Goal: Task Accomplishment & Management: Manage account settings

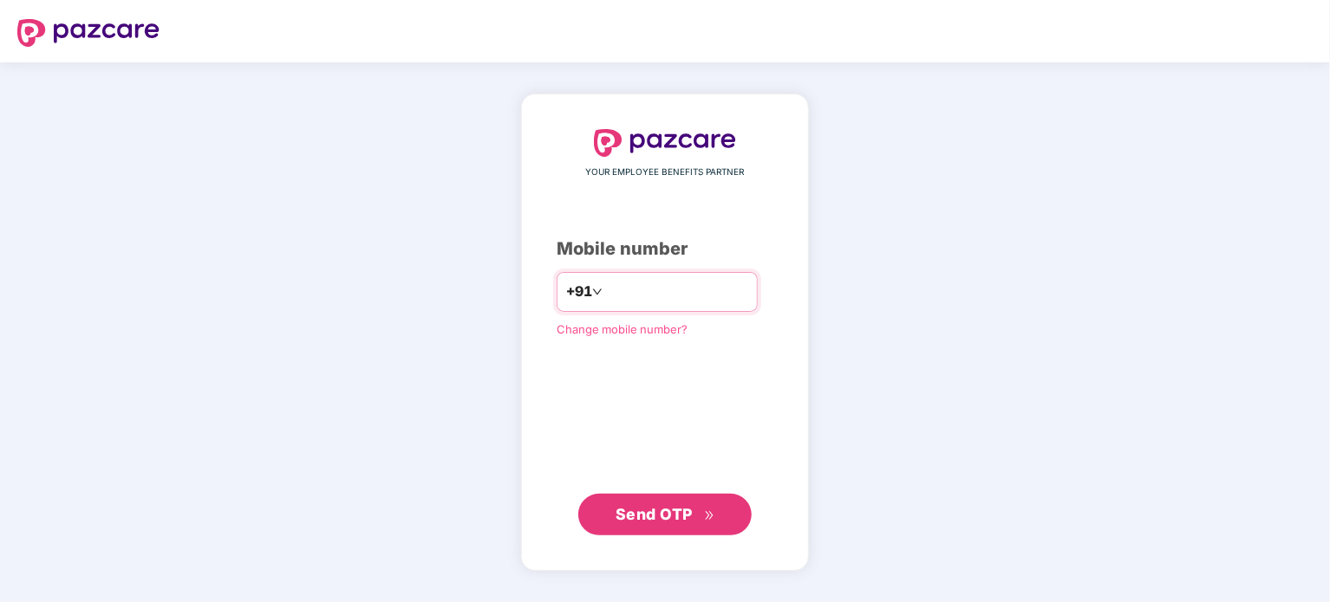
type input "**********"
click at [631, 517] on span "Send OTP" at bounding box center [653, 514] width 77 height 18
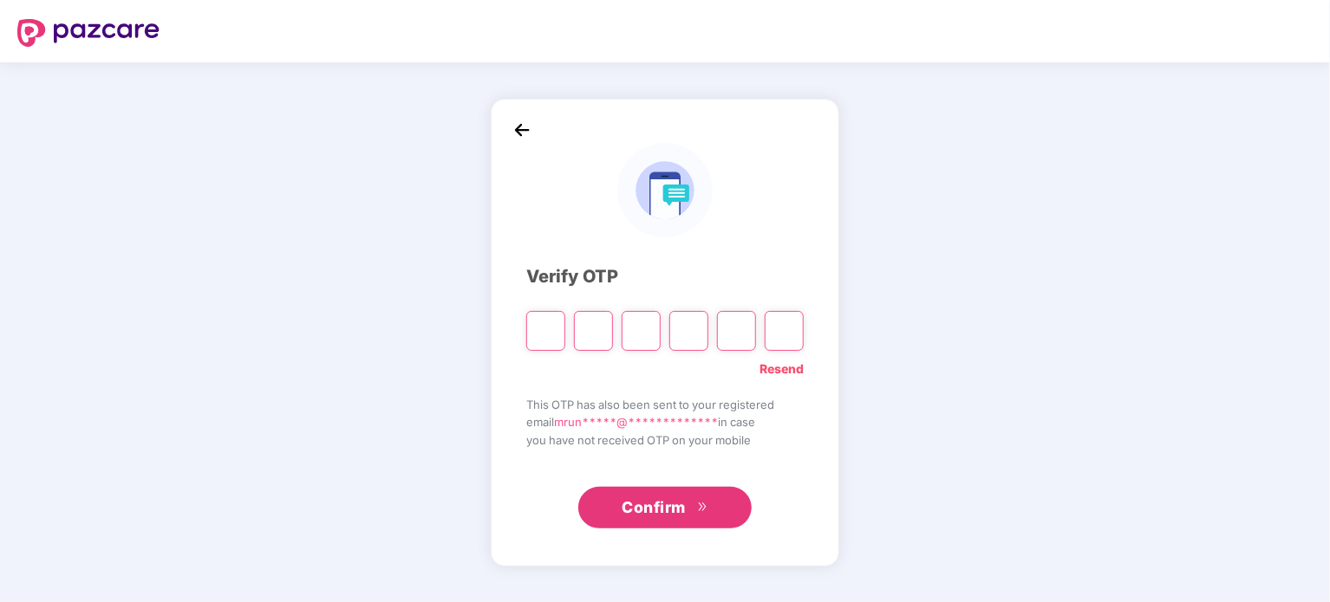
type input "*"
click at [602, 394] on div "**********" at bounding box center [664, 331] width 277 height 395
click at [680, 335] on input "Digit 4" at bounding box center [688, 331] width 39 height 40
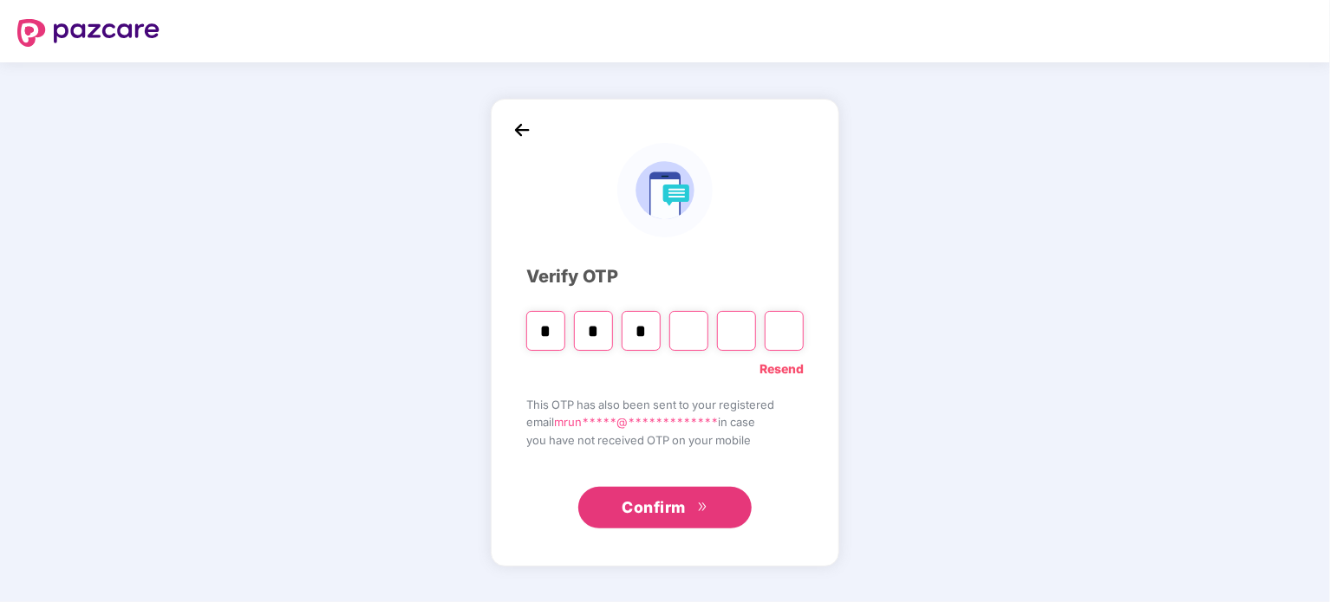
type input "*"
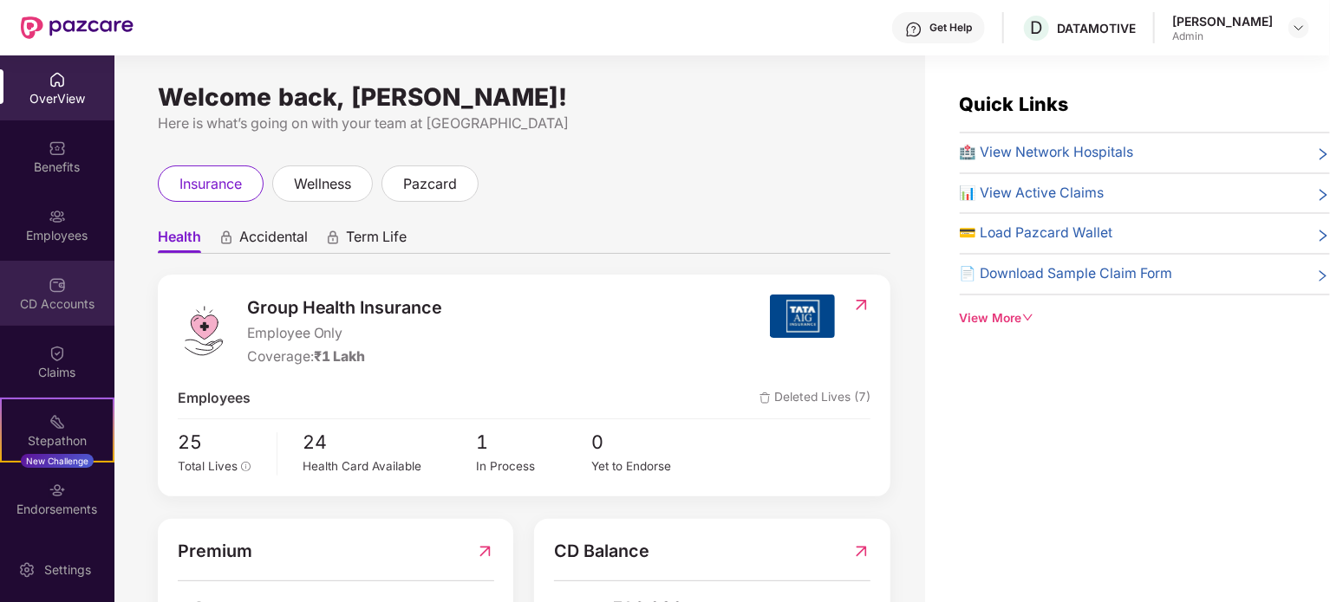
click at [74, 294] on div "CD Accounts" at bounding box center [57, 293] width 114 height 65
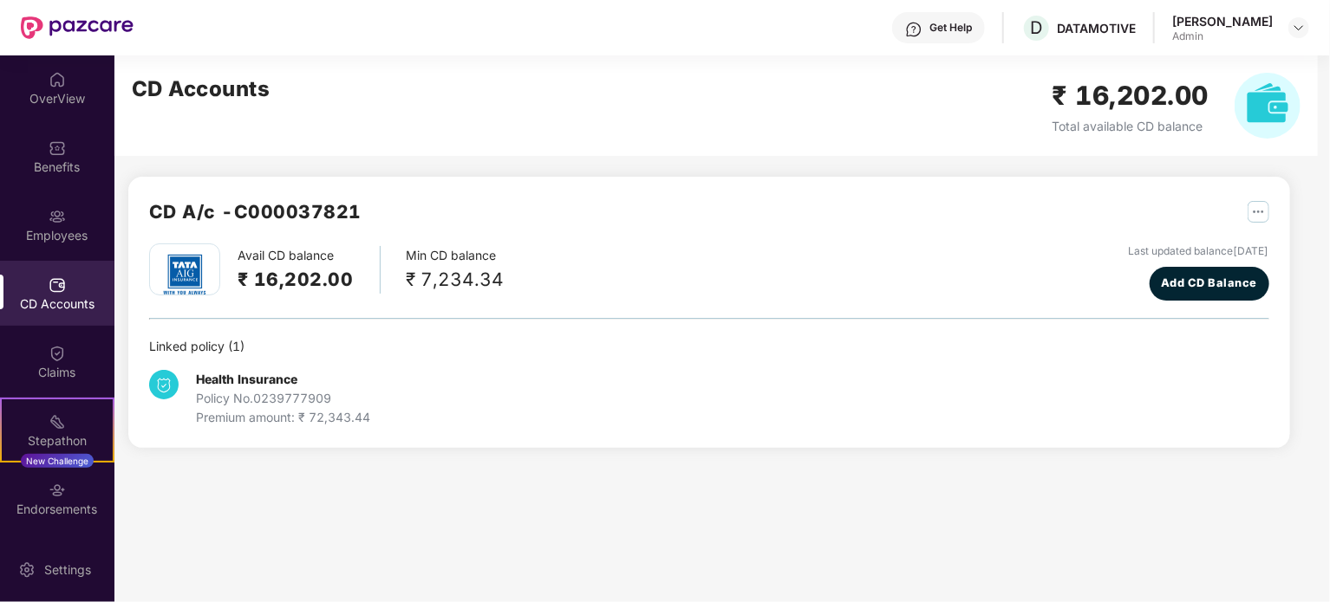
click at [461, 280] on div "₹ 7,234.34" at bounding box center [455, 279] width 98 height 29
click at [1249, 213] on img "button" at bounding box center [1258, 212] width 22 height 22
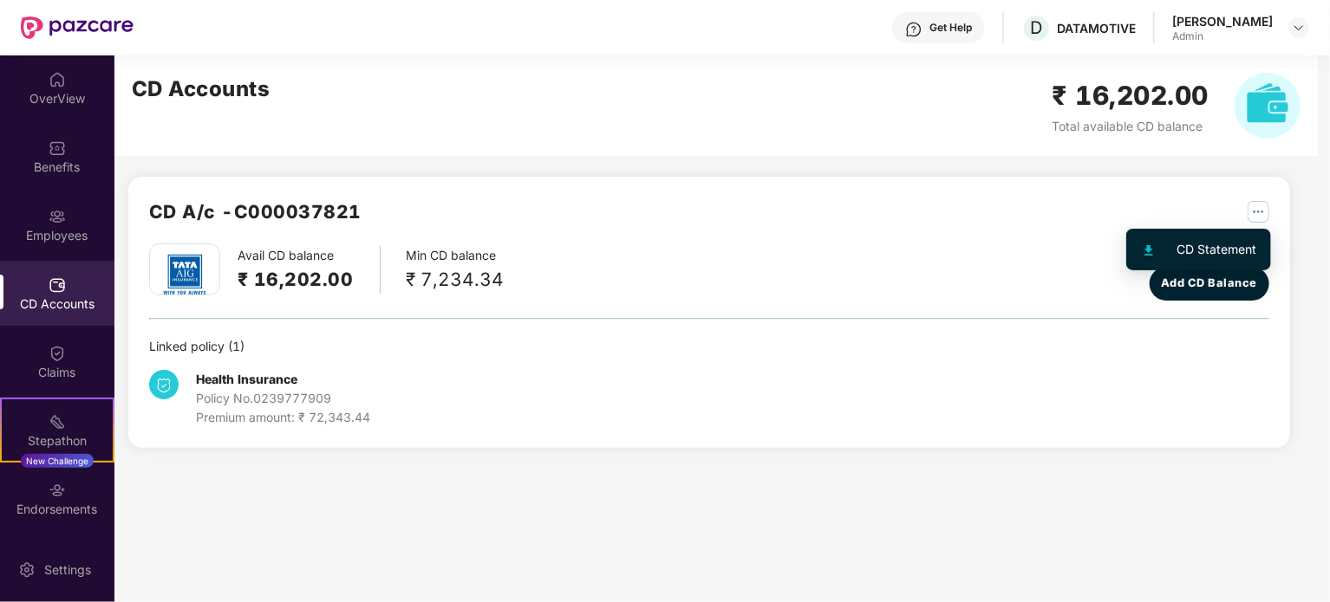
click at [1201, 245] on div "CD Statement" at bounding box center [1217, 249] width 80 height 19
click at [1253, 213] on img "button" at bounding box center [1258, 212] width 22 height 22
click at [1225, 238] on li "CD Statement" at bounding box center [1198, 249] width 138 height 35
click at [1245, 216] on button "button" at bounding box center [1251, 212] width 35 height 28
click at [1183, 263] on li "CD Statement" at bounding box center [1198, 249] width 138 height 35
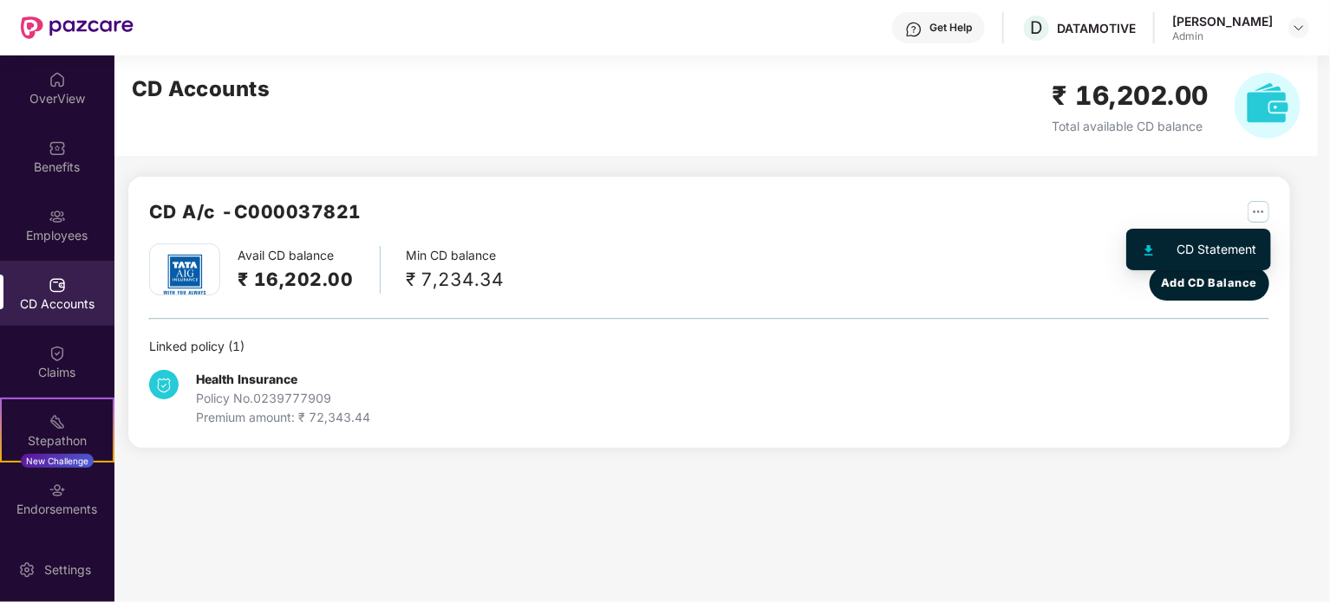
click at [1252, 216] on img "button" at bounding box center [1258, 212] width 22 height 22
click at [1146, 264] on li "CD Statement" at bounding box center [1198, 249] width 138 height 35
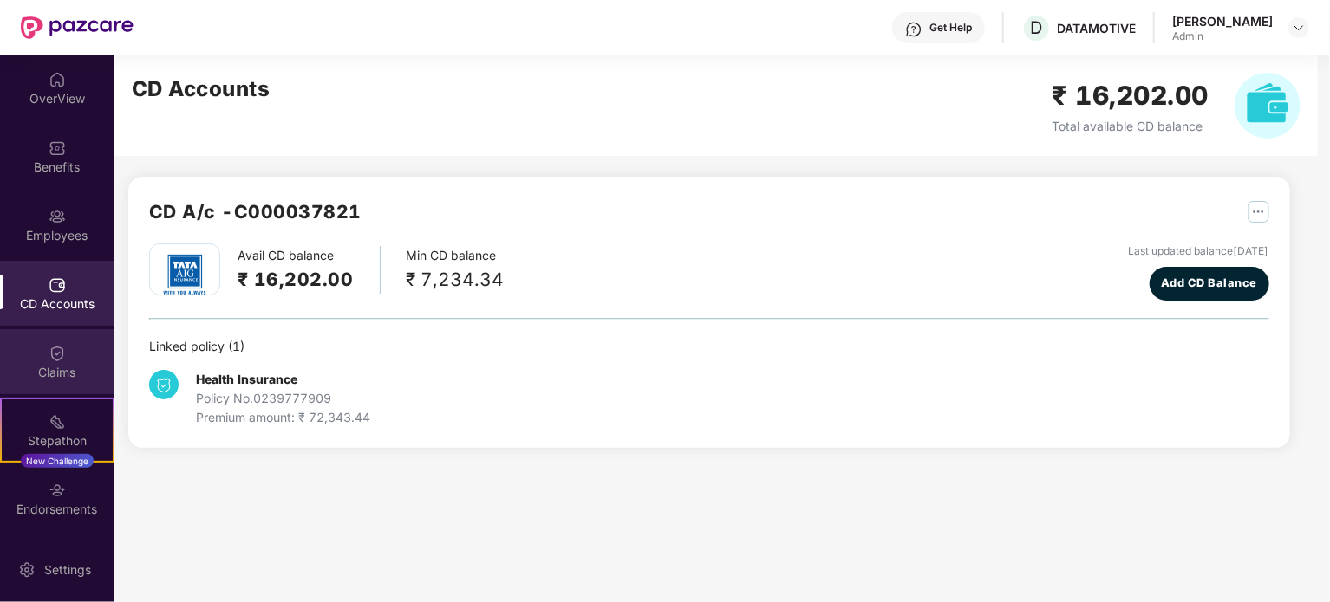
click at [52, 380] on div "Claims" at bounding box center [57, 372] width 114 height 17
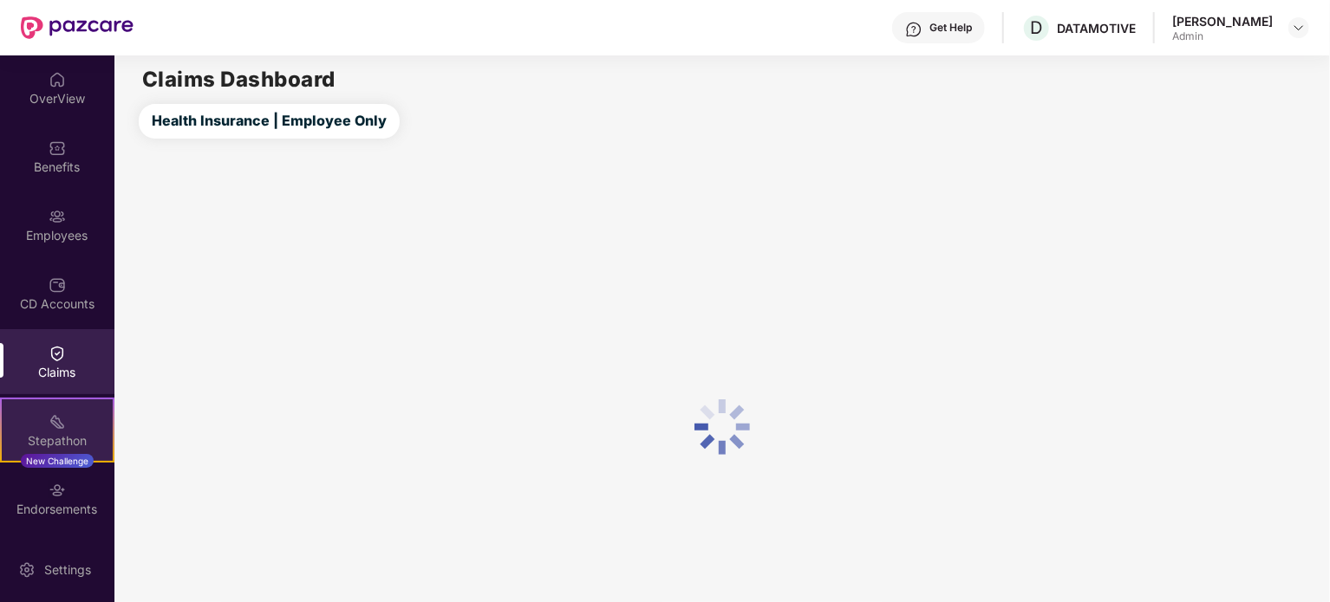
click at [52, 443] on div "Stepathon" at bounding box center [57, 441] width 111 height 17
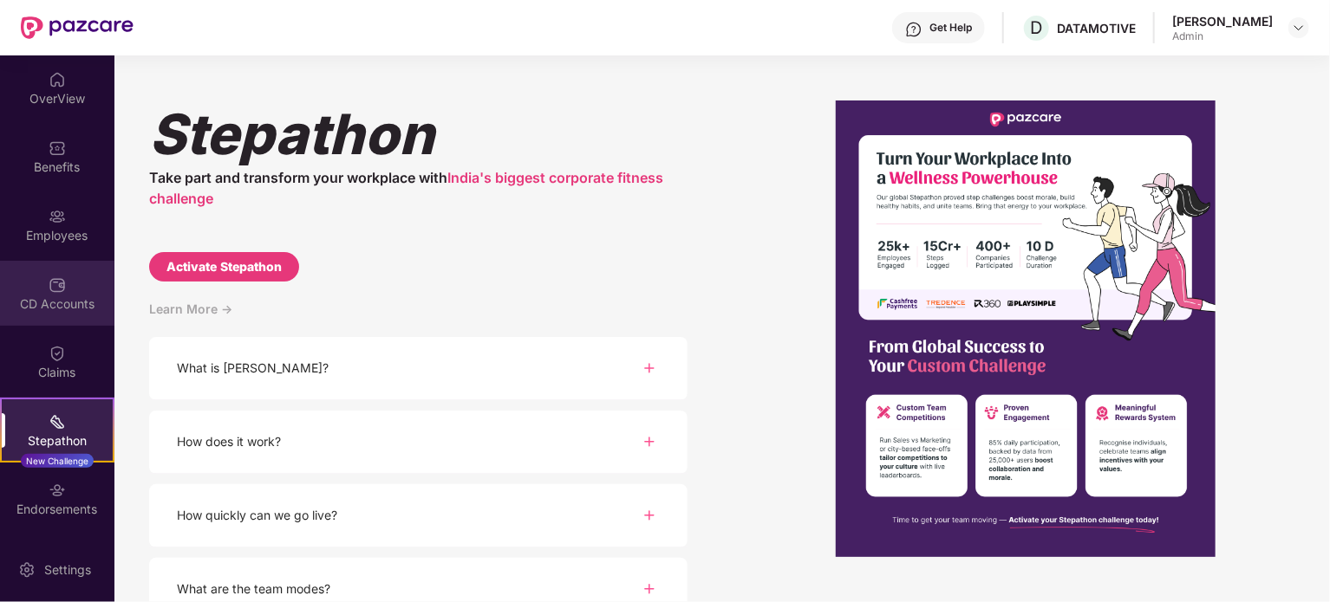
click at [52, 313] on div "CD Accounts" at bounding box center [57, 293] width 114 height 65
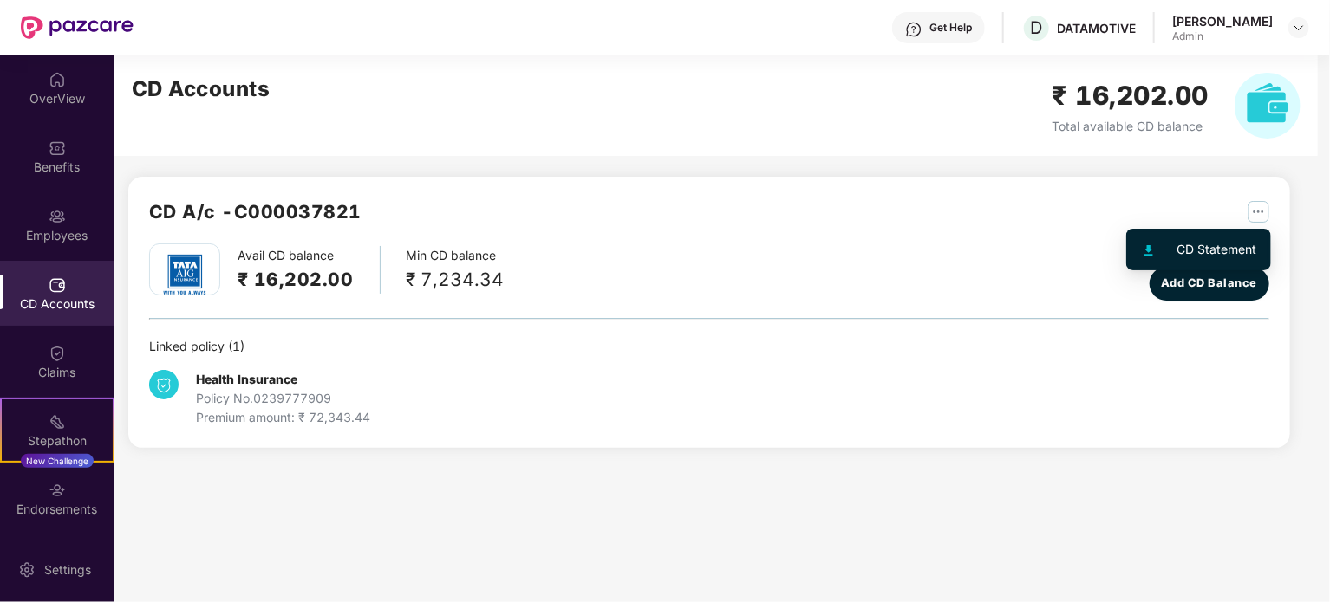
click at [1263, 200] on button "button" at bounding box center [1251, 212] width 35 height 28
click at [1225, 241] on div "CD Statement" at bounding box center [1217, 249] width 80 height 19
click at [338, 288] on h2 "₹ 16,202.00" at bounding box center [295, 279] width 116 height 29
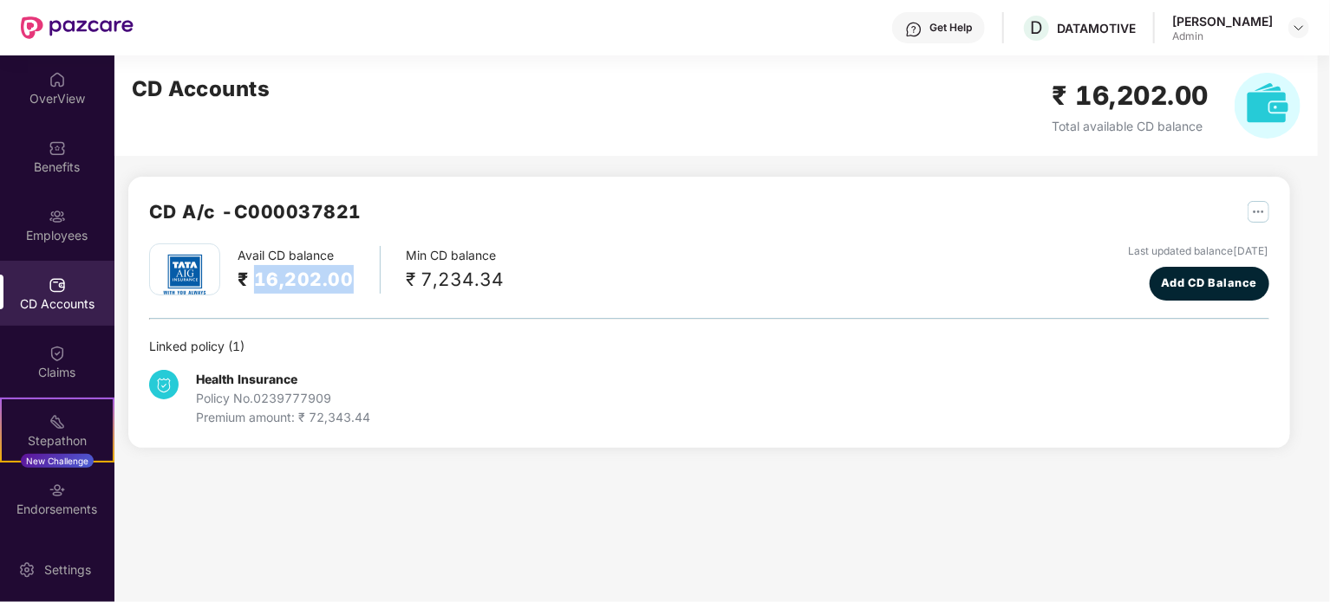
click at [338, 288] on h2 "₹ 16,202.00" at bounding box center [295, 279] width 116 height 29
click at [535, 315] on div "Avail CD balance ₹ 16,202.00 Min CD balance ₹ 7,234.34 Last updated balance [DA…" at bounding box center [709, 336] width 1120 height 184
click at [463, 279] on div "₹ 7,234.34" at bounding box center [455, 279] width 98 height 29
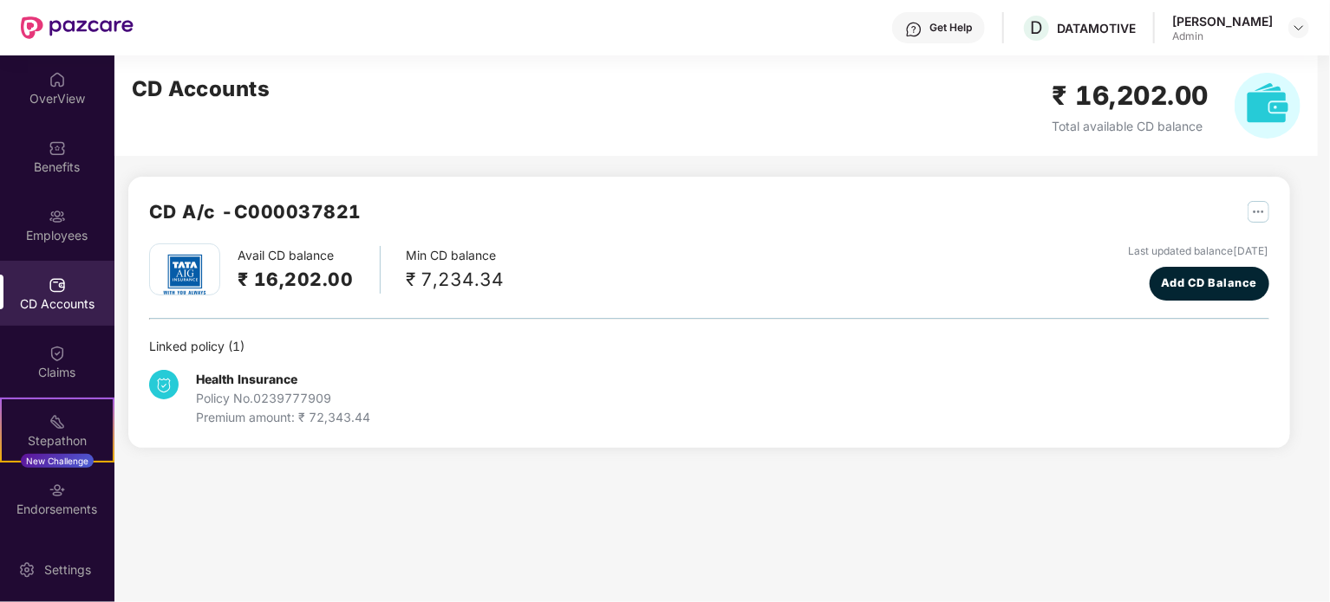
click at [395, 393] on div "Health Insurance Policy No. 0239777909 Premium amount: ₹ 72,343.44" at bounding box center [336, 398] width 374 height 57
click at [341, 406] on div "Policy No. 0239777909" at bounding box center [283, 398] width 174 height 19
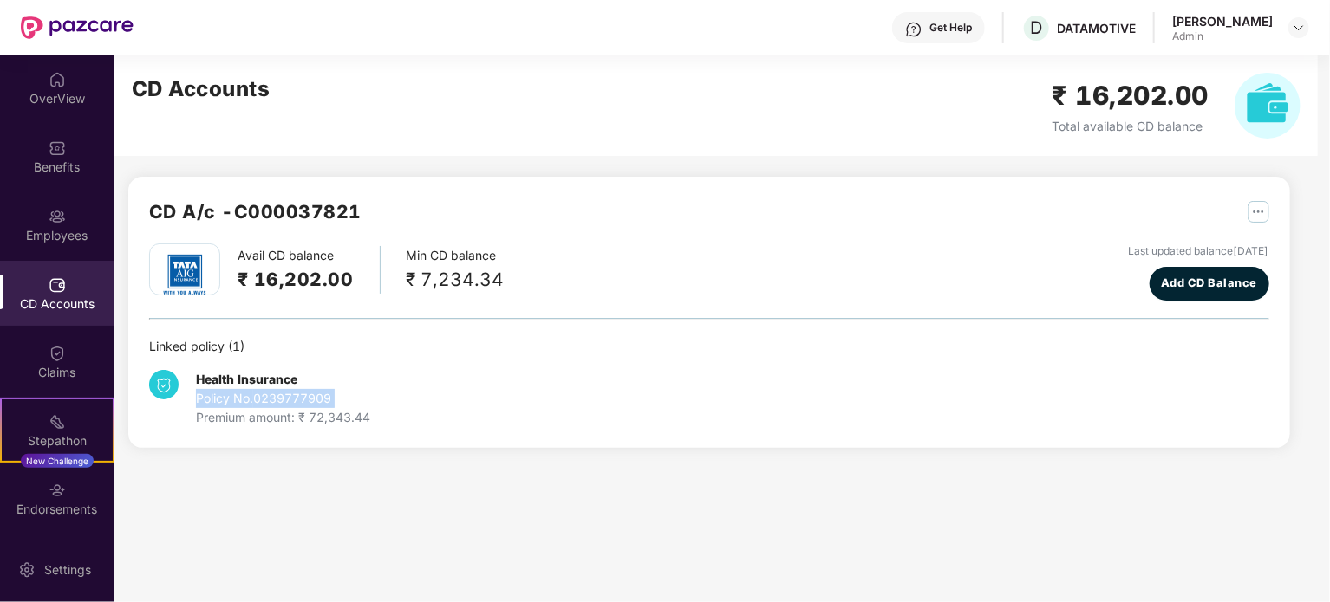
click at [341, 406] on div "Policy No. 0239777909" at bounding box center [283, 398] width 174 height 19
click at [461, 287] on div "₹ 7,234.34" at bounding box center [455, 279] width 98 height 29
